Goal: Information Seeking & Learning: Learn about a topic

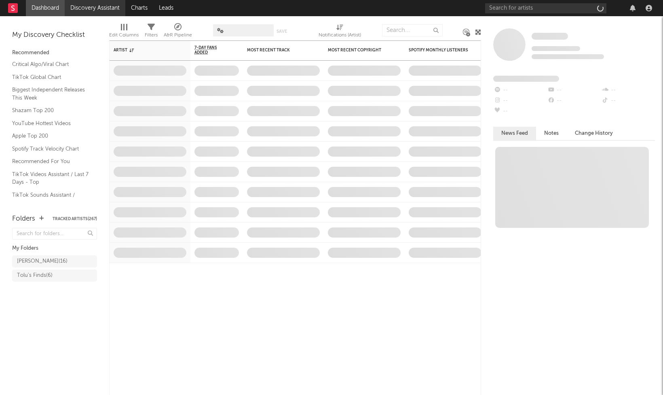
click at [102, 6] on link "Discovery Assistant" at bounding box center [95, 8] width 61 height 16
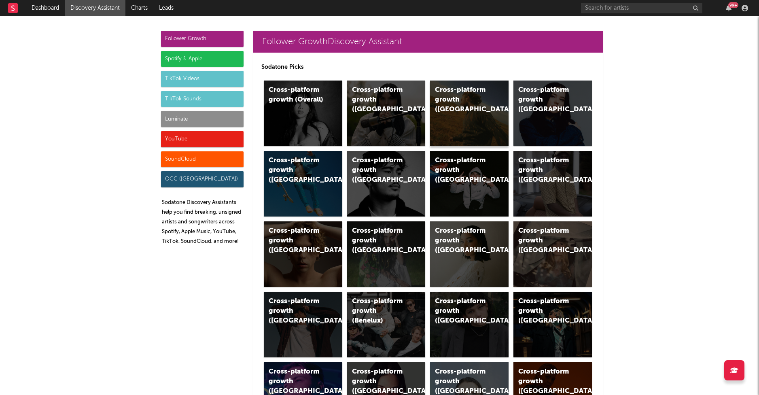
click at [464, 96] on div "Cross-platform growth ([GEOGRAPHIC_DATA])" at bounding box center [462, 99] width 55 height 29
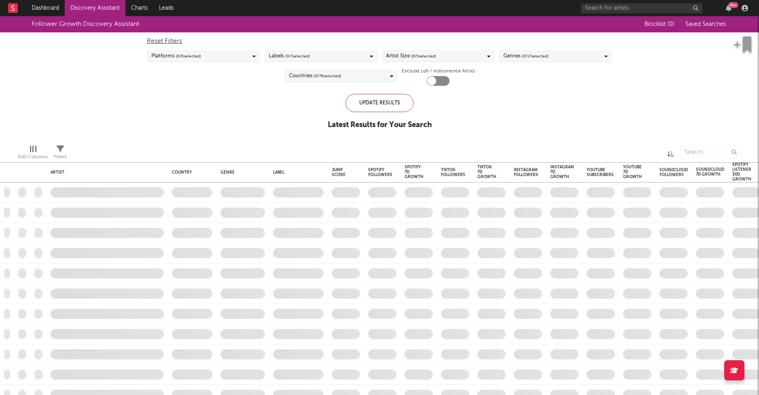
checkbox input "true"
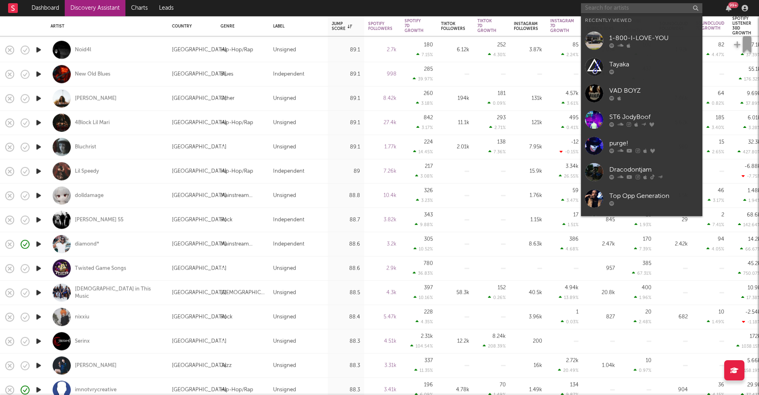
click at [602, 9] on input "text" at bounding box center [641, 8] width 121 height 10
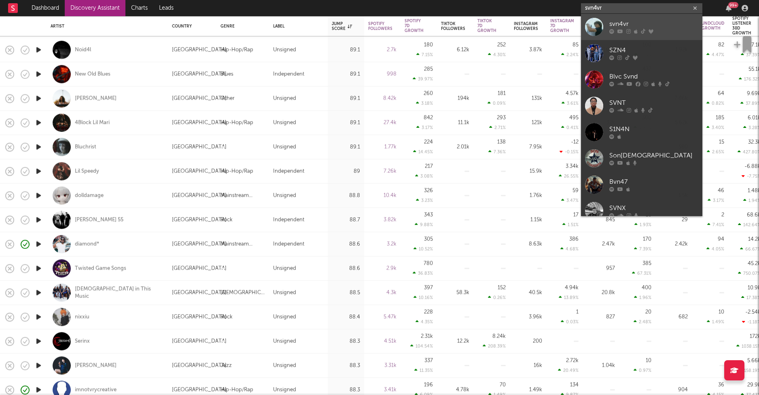
type input "svn4vr"
click at [634, 33] on icon at bounding box center [636, 31] width 4 height 5
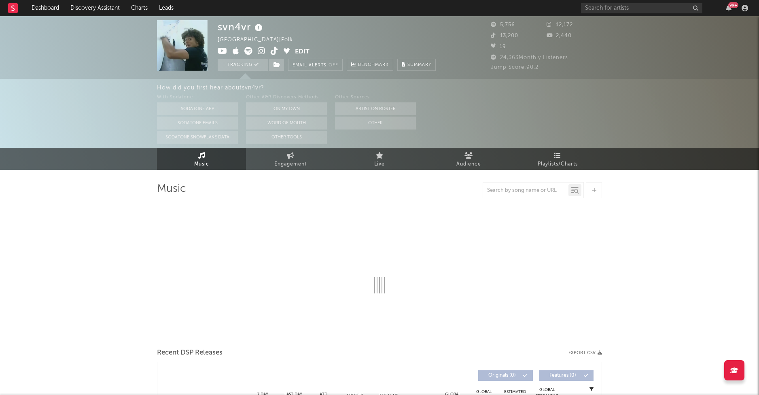
select select "1w"
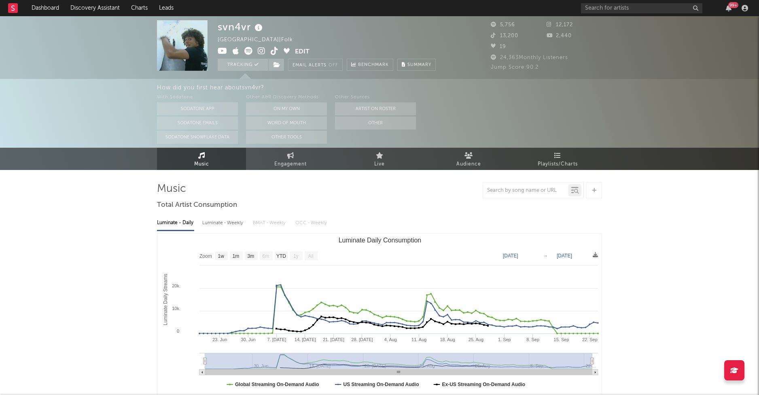
click at [232, 220] on div "Luminate - Weekly" at bounding box center [223, 223] width 42 height 14
select select "6m"
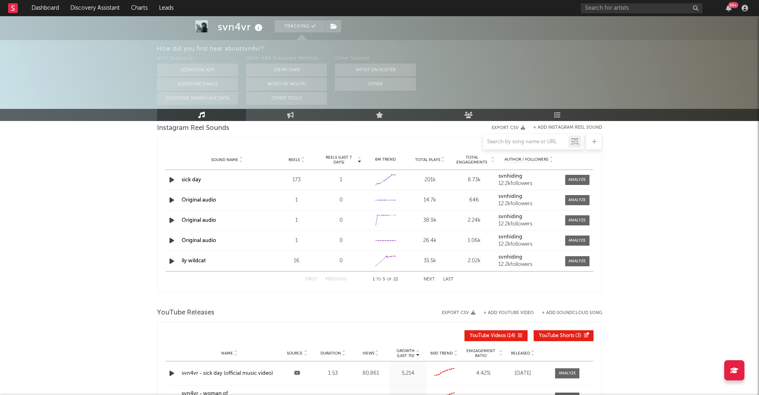
scroll to position [718, 0]
